Goal: Complete application form

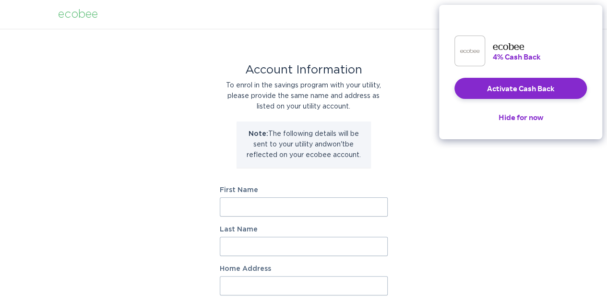
click at [305, 206] on input "First Name" at bounding box center [304, 206] width 168 height 19
type input "Sandeep"
type input "[PERSON_NAME]"
type input "[STREET_ADDRESS][PERSON_NAME]"
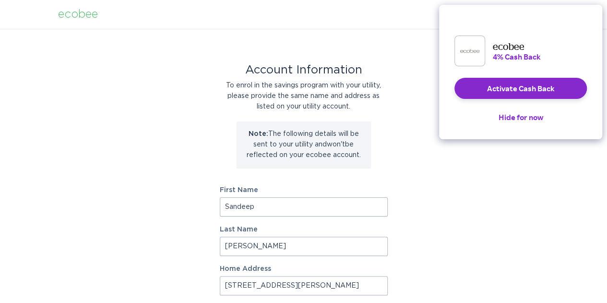
select select "US"
type input "[GEOGRAPHIC_DATA]"
type input "08540"
select select "NJ"
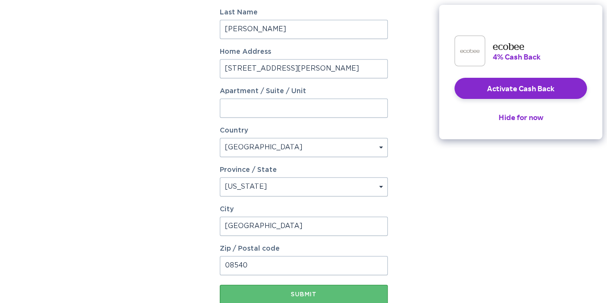
scroll to position [281, 0]
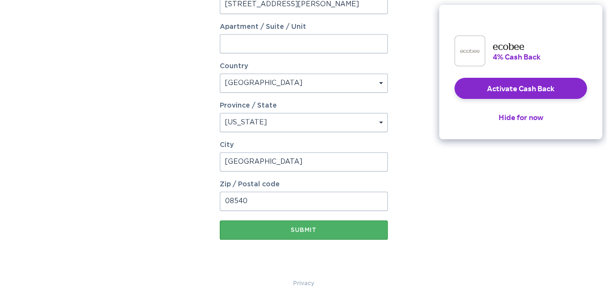
click at [290, 232] on div "Submit" at bounding box center [303, 230] width 158 height 6
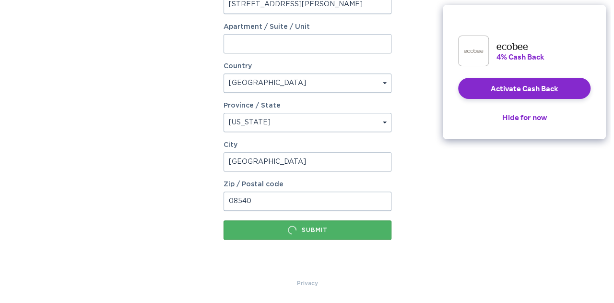
scroll to position [0, 0]
